Goal: Information Seeking & Learning: Learn about a topic

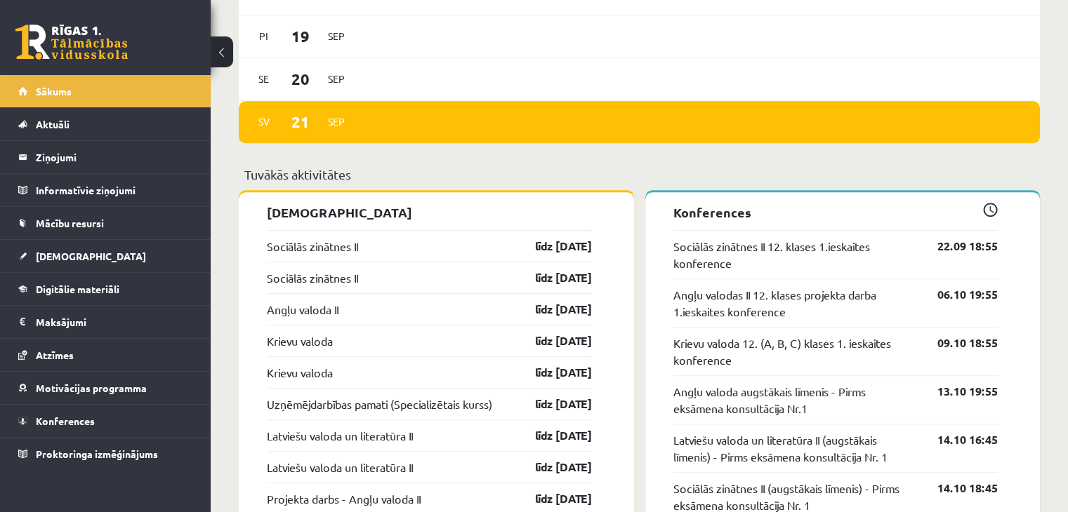
scroll to position [1066, 0]
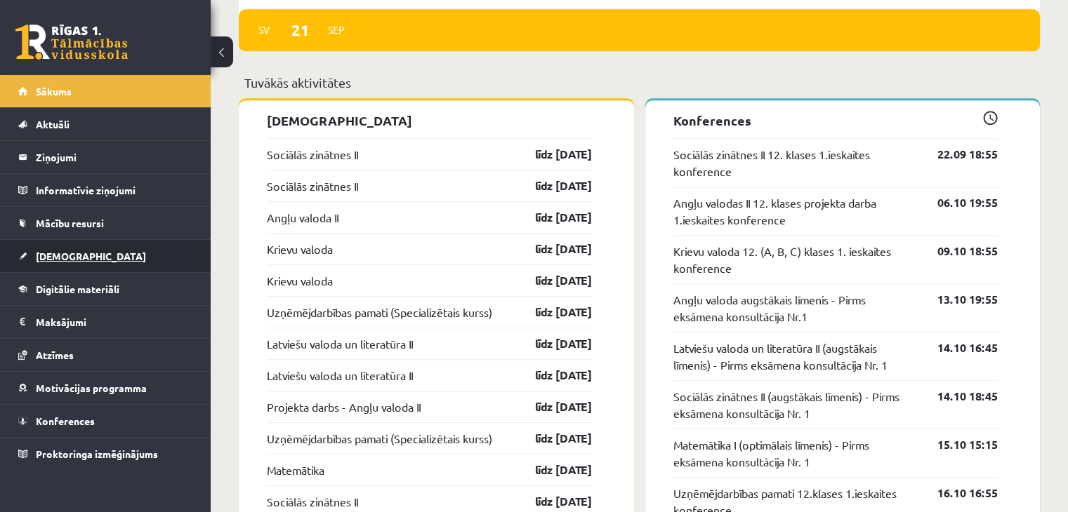
click at [49, 251] on span "[DEMOGRAPHIC_DATA]" at bounding box center [91, 256] width 110 height 13
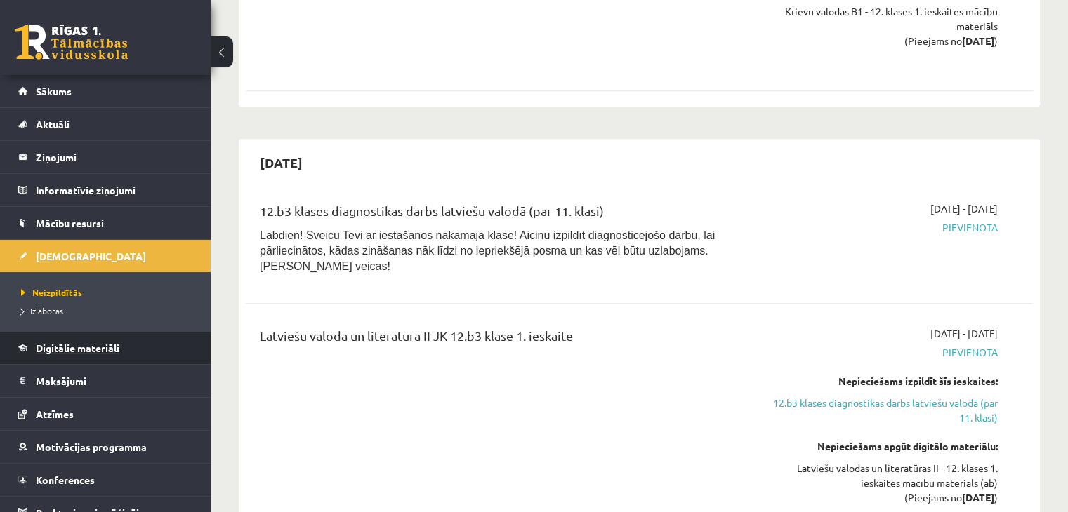
click at [84, 339] on link "Digitālie materiāli" at bounding box center [105, 348] width 175 height 32
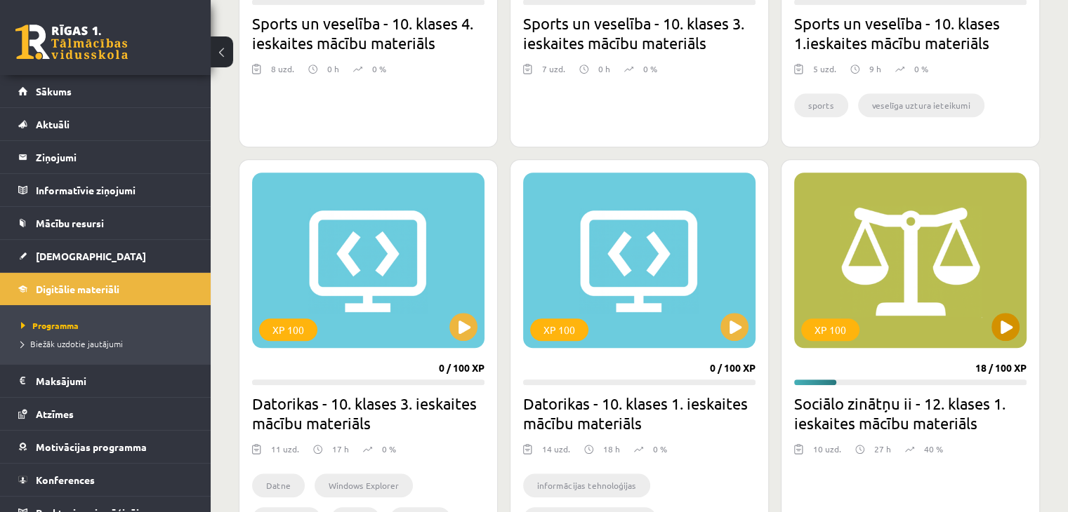
click at [970, 301] on div "XP 100" at bounding box center [910, 261] width 232 height 176
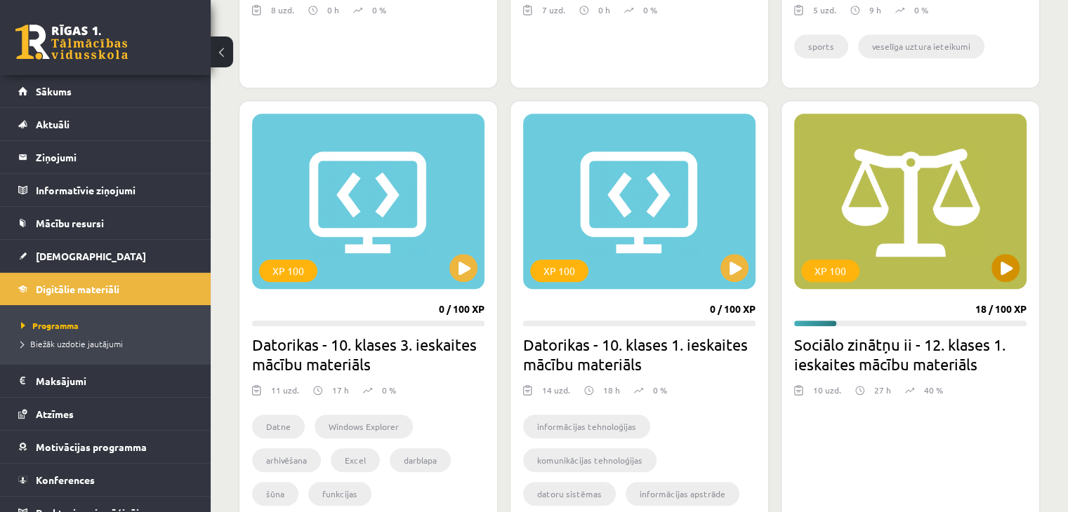
scroll to position [1162, 0]
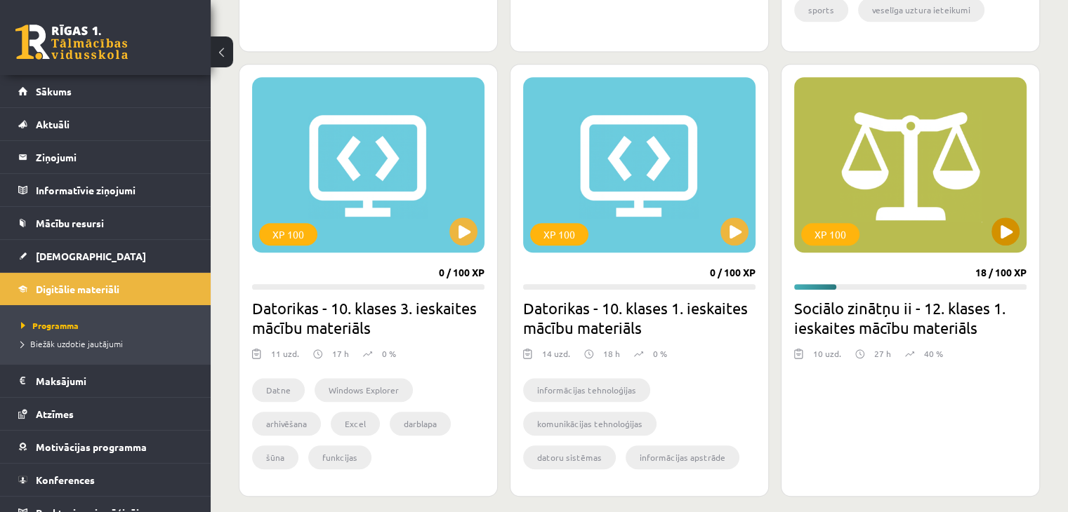
click at [1002, 211] on div "XP 100" at bounding box center [910, 165] width 232 height 176
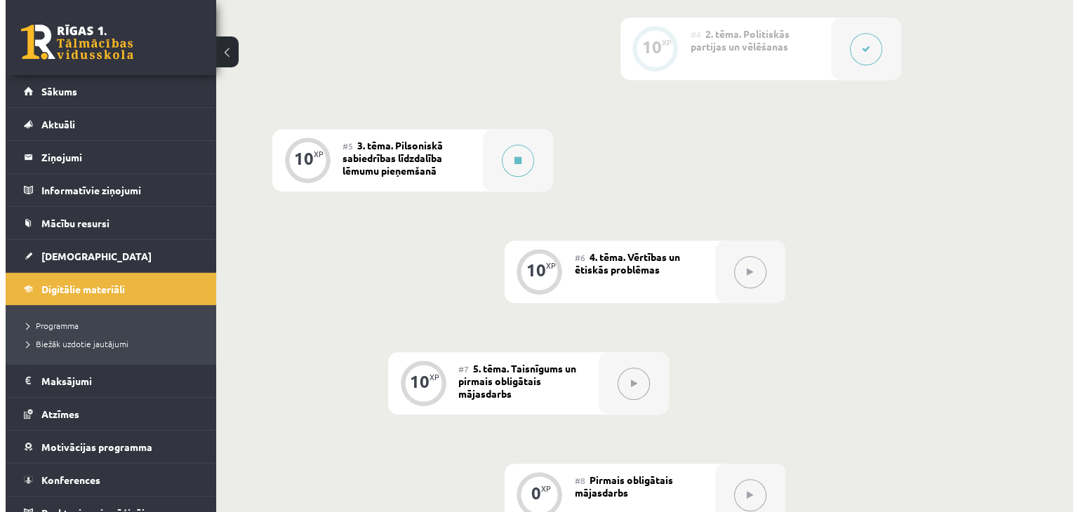
scroll to position [696, 0]
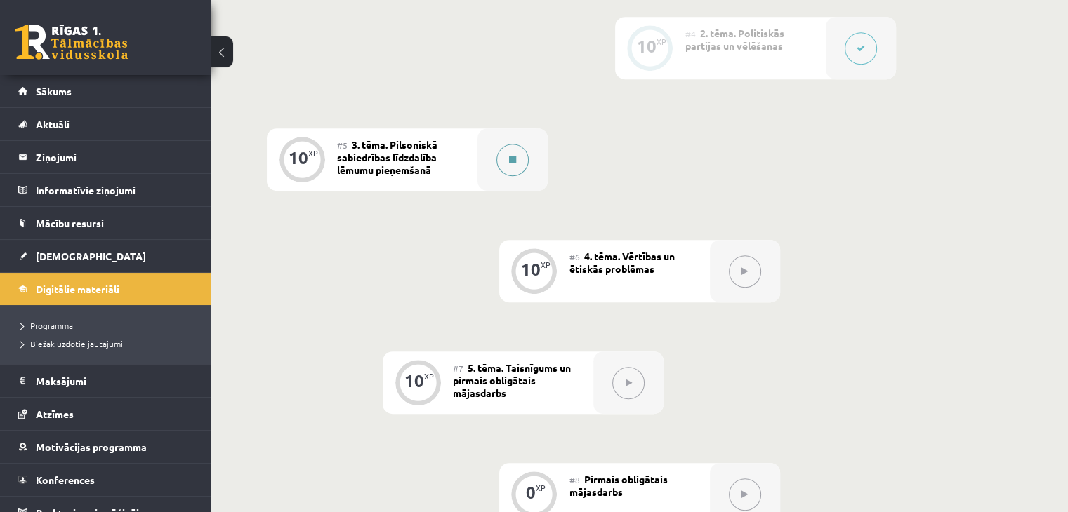
click at [499, 175] on button at bounding box center [512, 160] width 32 height 32
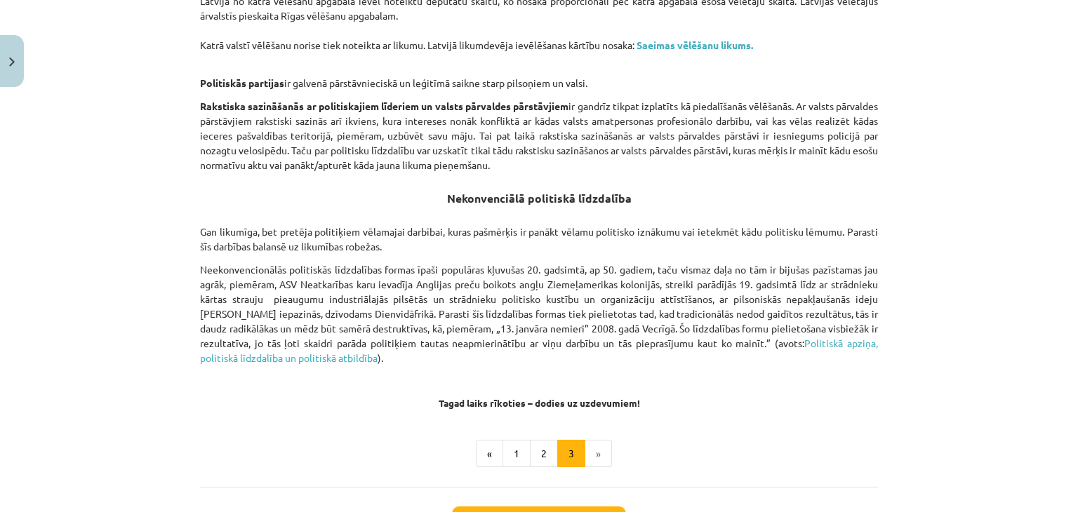
scroll to position [867, 0]
click at [530, 451] on button "2" at bounding box center [544, 453] width 28 height 28
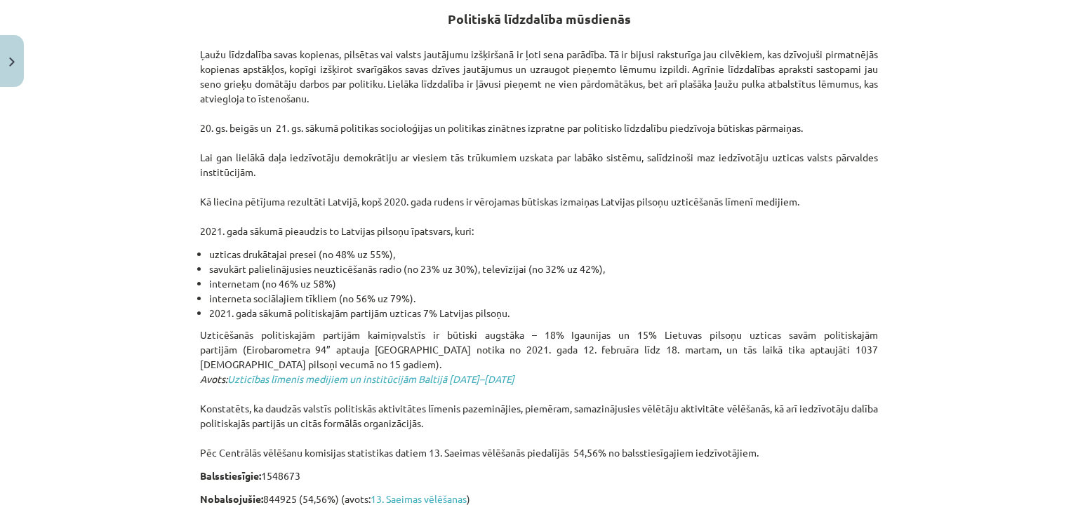
scroll to position [0, 0]
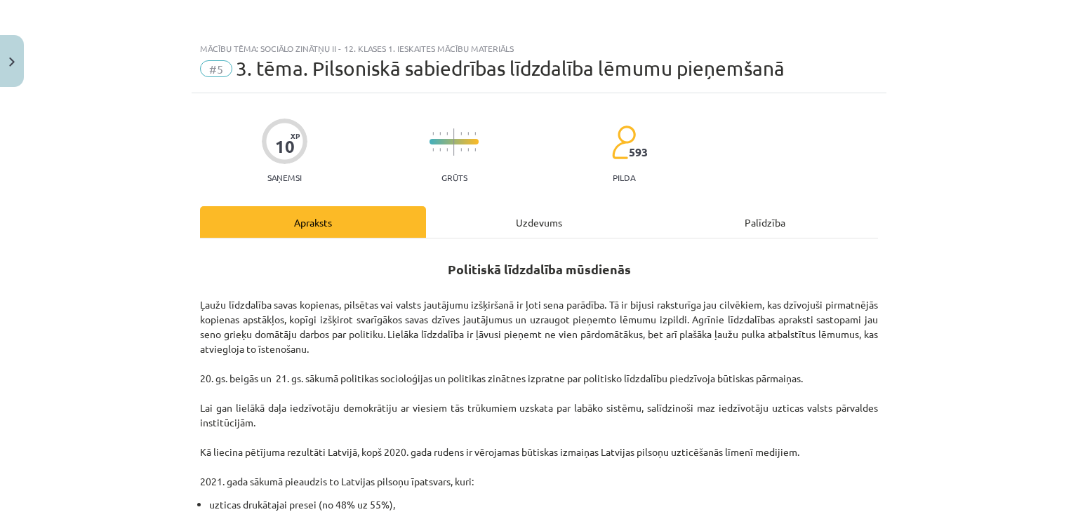
click at [519, 210] on div "Uzdevums" at bounding box center [539, 222] width 226 height 32
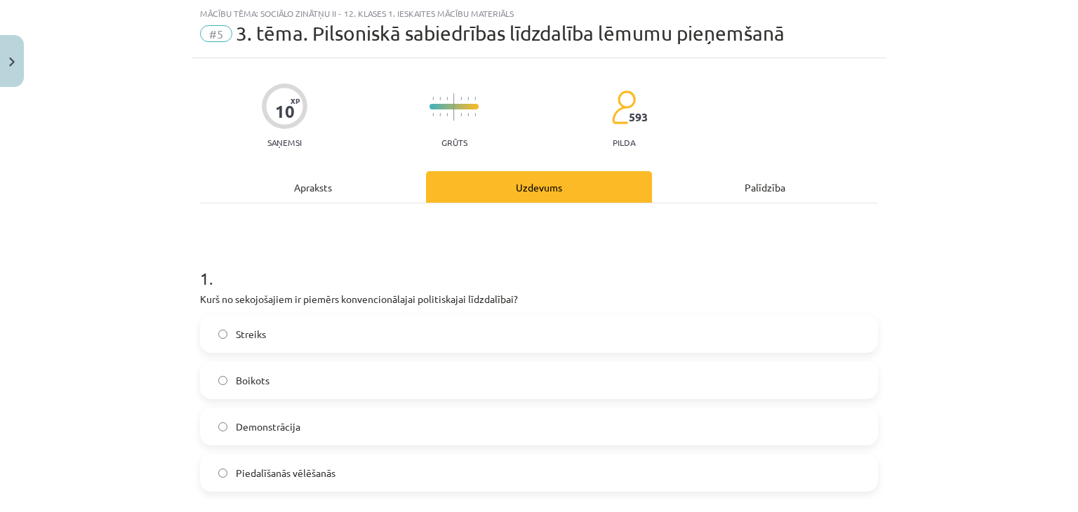
click at [310, 175] on div "Apraksts" at bounding box center [313, 187] width 226 height 32
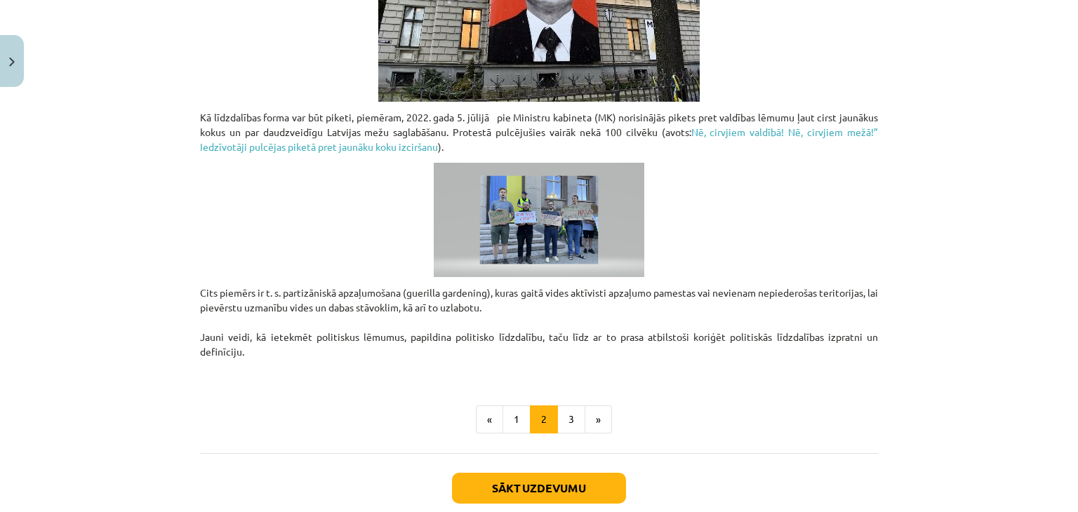
scroll to position [1094, 0]
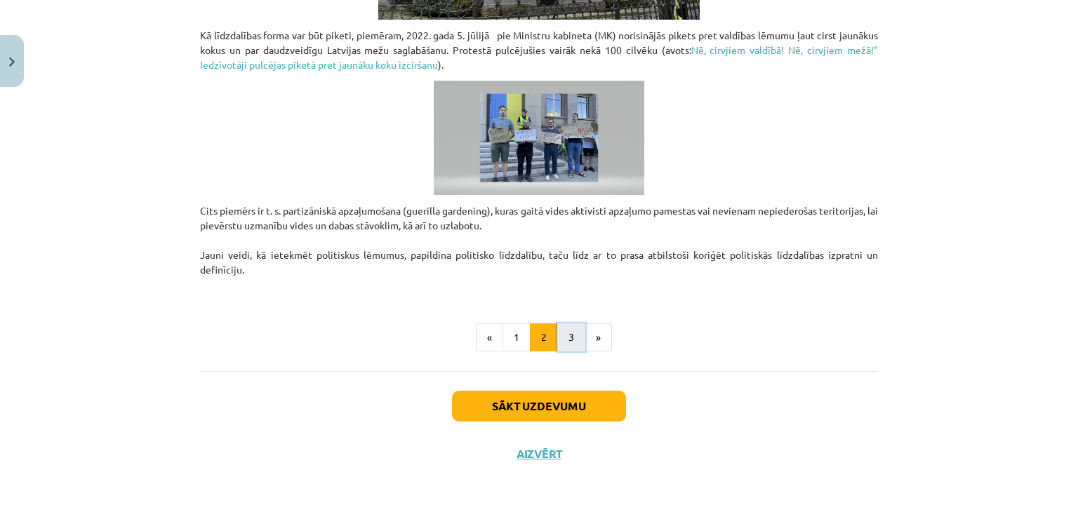
click at [563, 330] on button "3" at bounding box center [571, 338] width 28 height 28
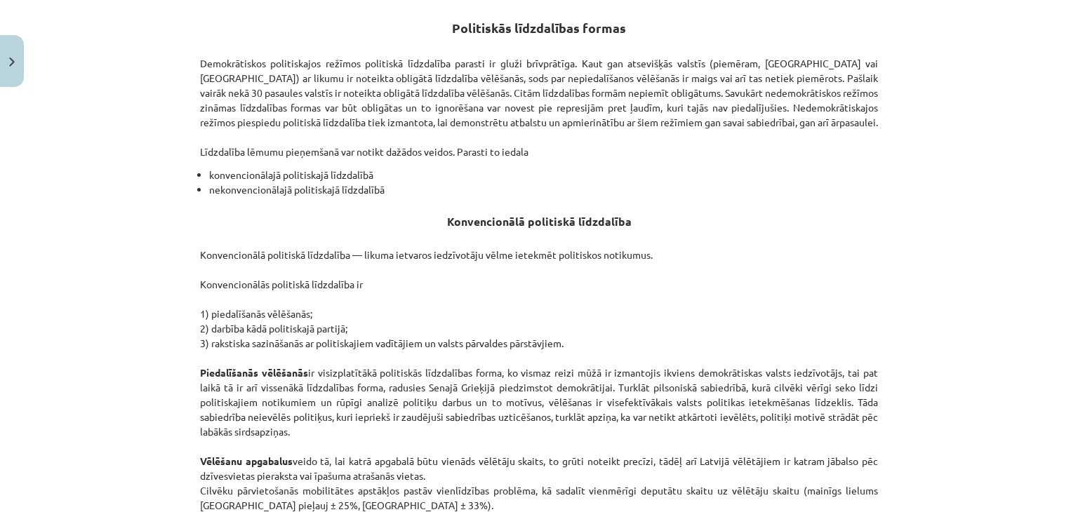
scroll to position [0, 0]
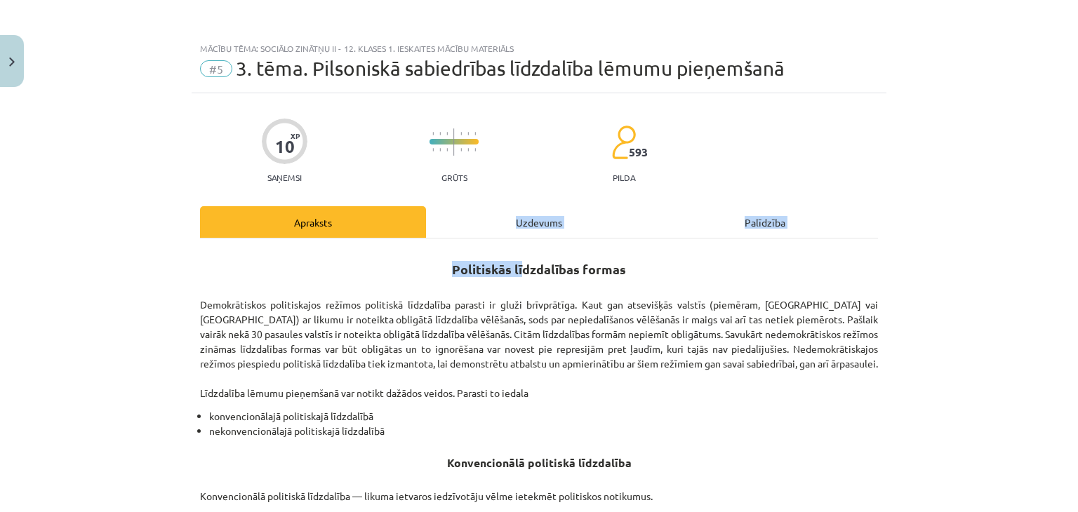
drag, startPoint x: 521, startPoint y: 251, endPoint x: 505, endPoint y: 234, distance: 22.9
click at [505, 234] on div "Uzdevums" at bounding box center [539, 222] width 226 height 32
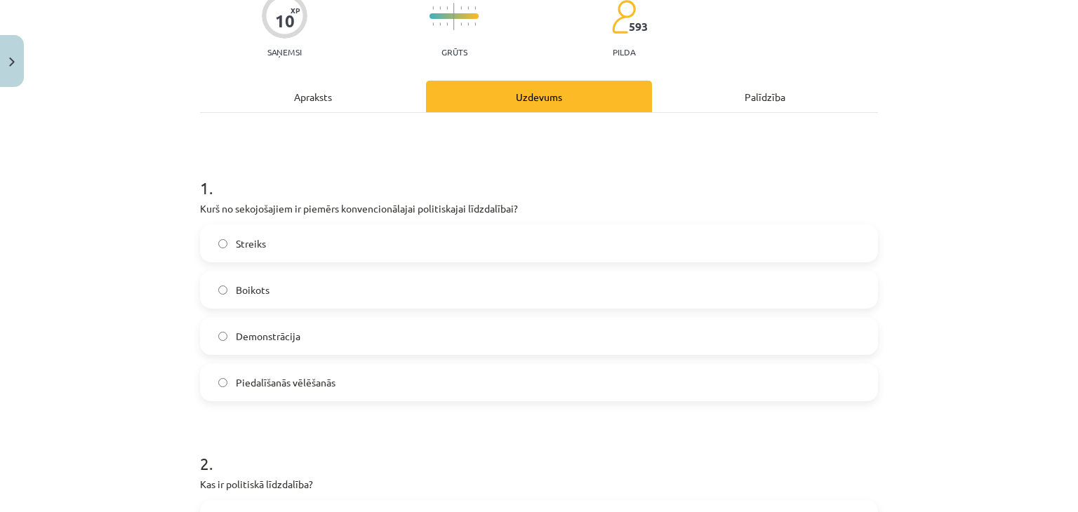
scroll to position [140, 0]
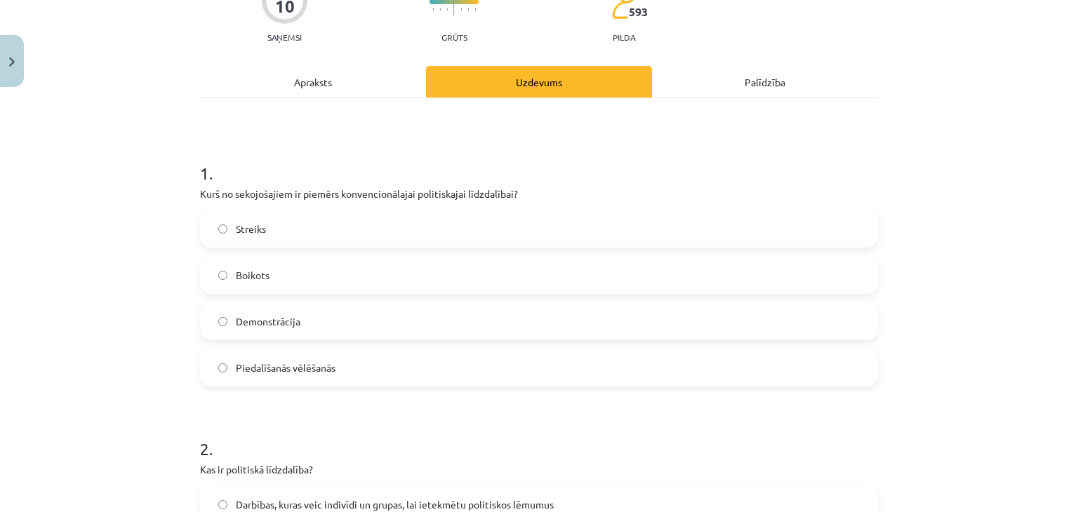
click at [219, 350] on label "Piedalīšanās vēlēšanās" at bounding box center [538, 367] width 675 height 35
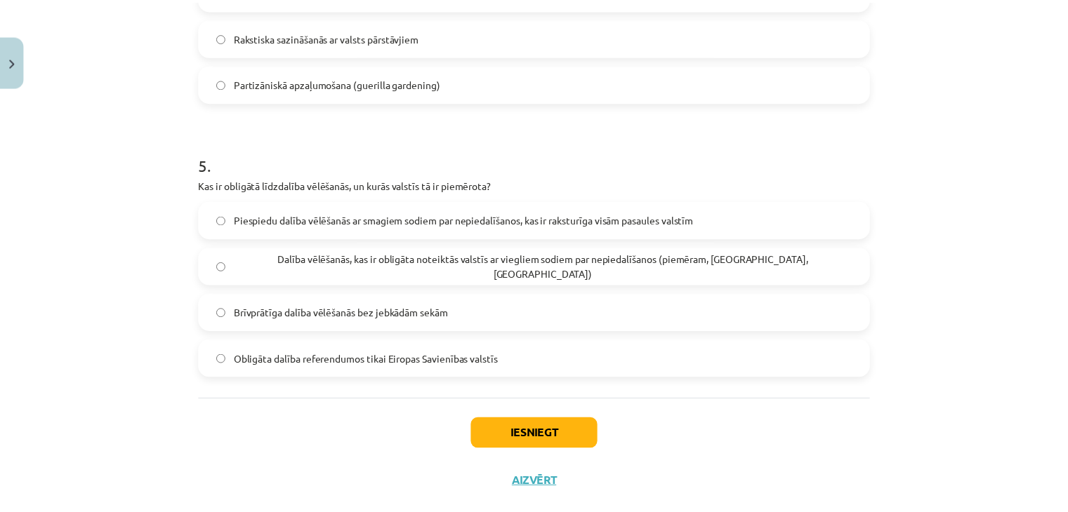
scroll to position [1280, 0]
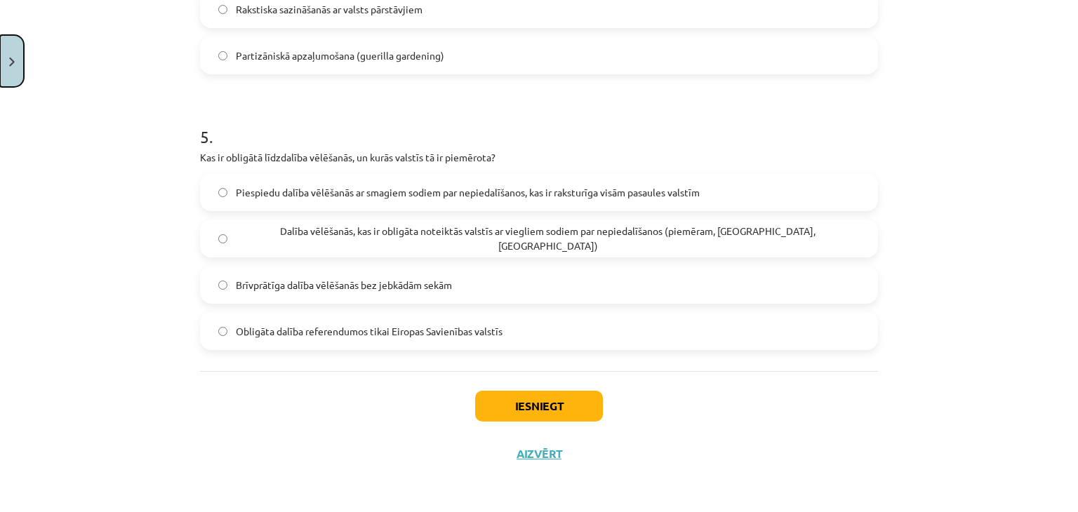
click at [0, 53] on button "Close" at bounding box center [12, 61] width 24 height 52
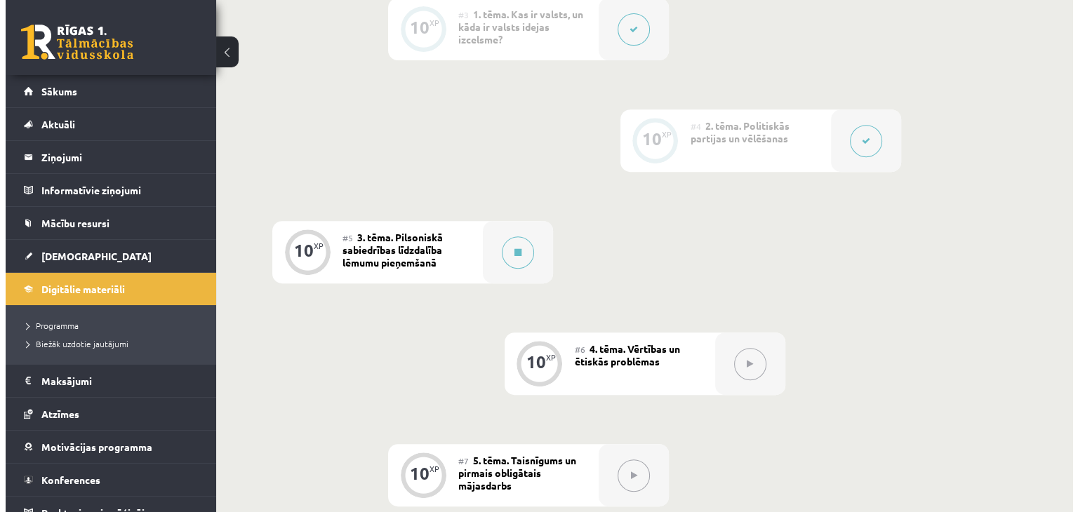
scroll to position [605, 0]
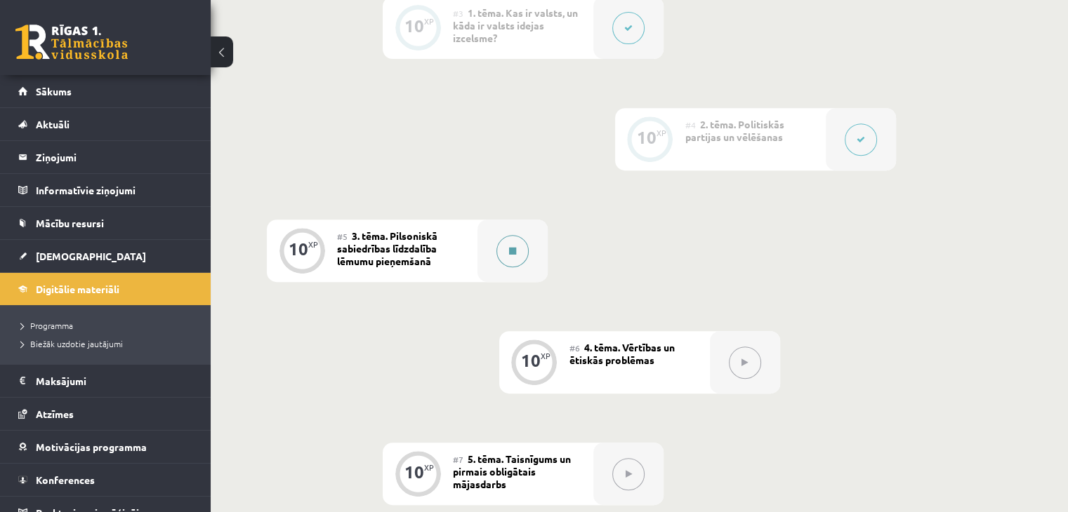
click at [503, 238] on div at bounding box center [512, 251] width 70 height 62
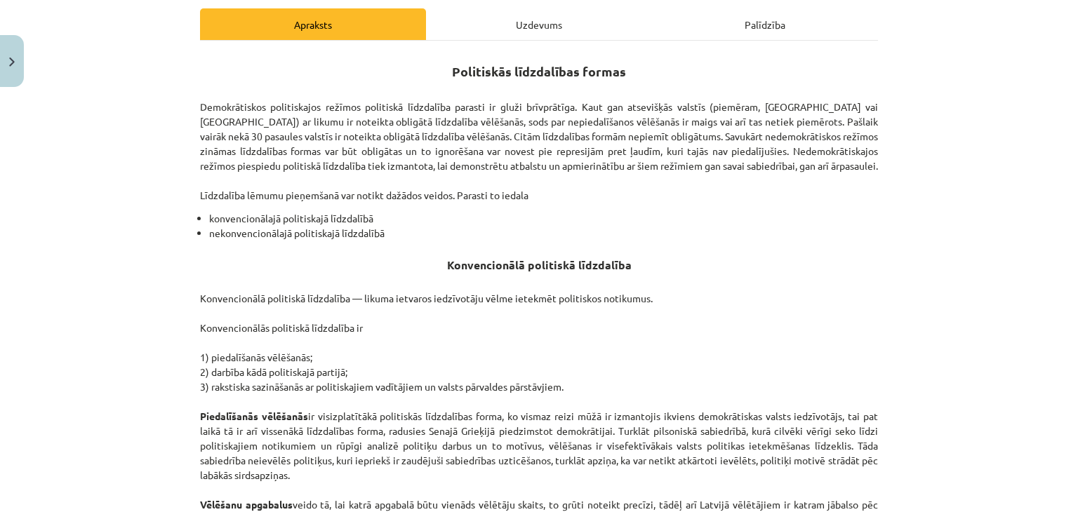
scroll to position [197, 0]
